Goal: Task Accomplishment & Management: Manage account settings

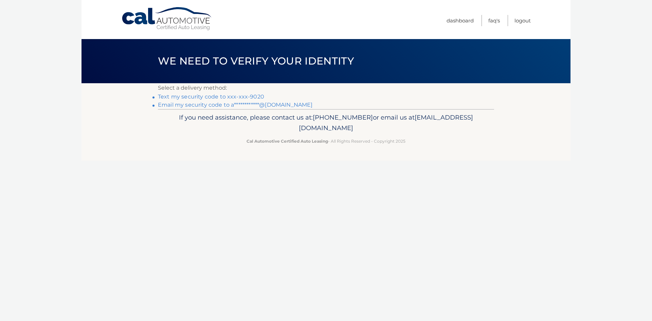
click at [239, 97] on link "Text my security code to xxx-xxx-9020" at bounding box center [211, 96] width 106 height 6
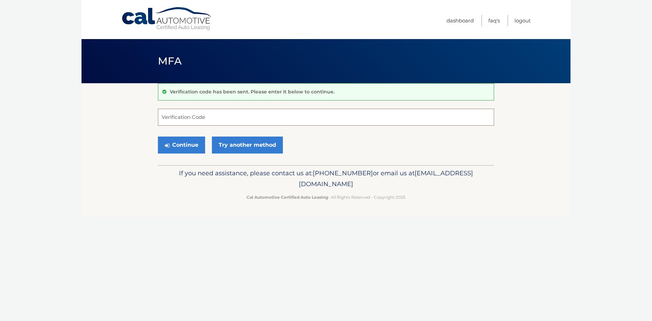
click at [201, 113] on input "Verification Code" at bounding box center [326, 117] width 336 height 17
click at [242, 117] on input "Verification Code" at bounding box center [326, 117] width 336 height 17
type input "382656"
click at [195, 146] on button "Continue" at bounding box center [181, 145] width 47 height 17
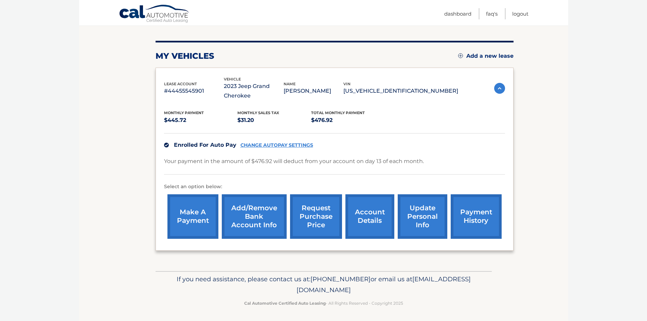
scroll to position [74, 0]
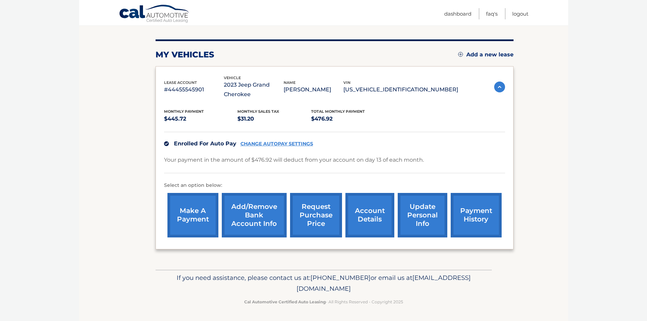
click at [367, 214] on link "account details" at bounding box center [369, 215] width 49 height 44
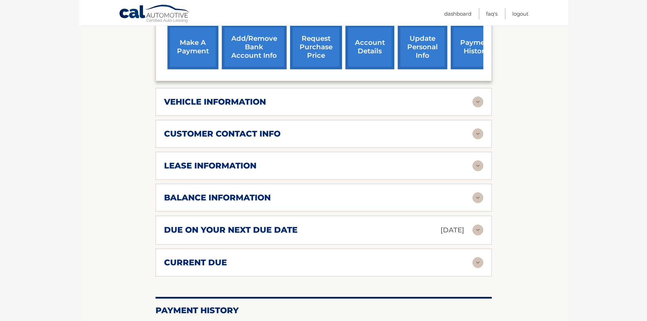
scroll to position [272, 0]
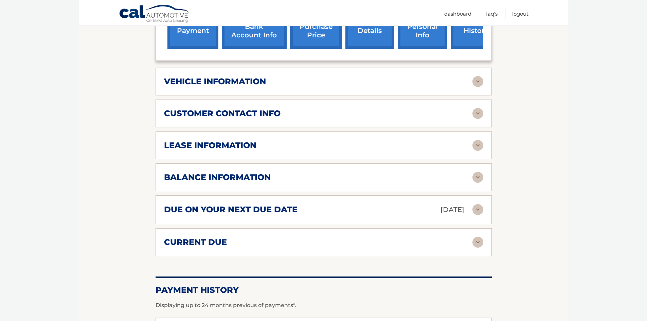
click at [476, 177] on img at bounding box center [477, 177] width 11 height 11
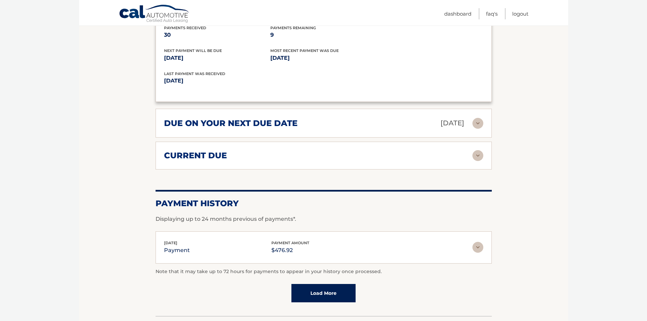
scroll to position [442, 0]
